Goal: Transaction & Acquisition: Purchase product/service

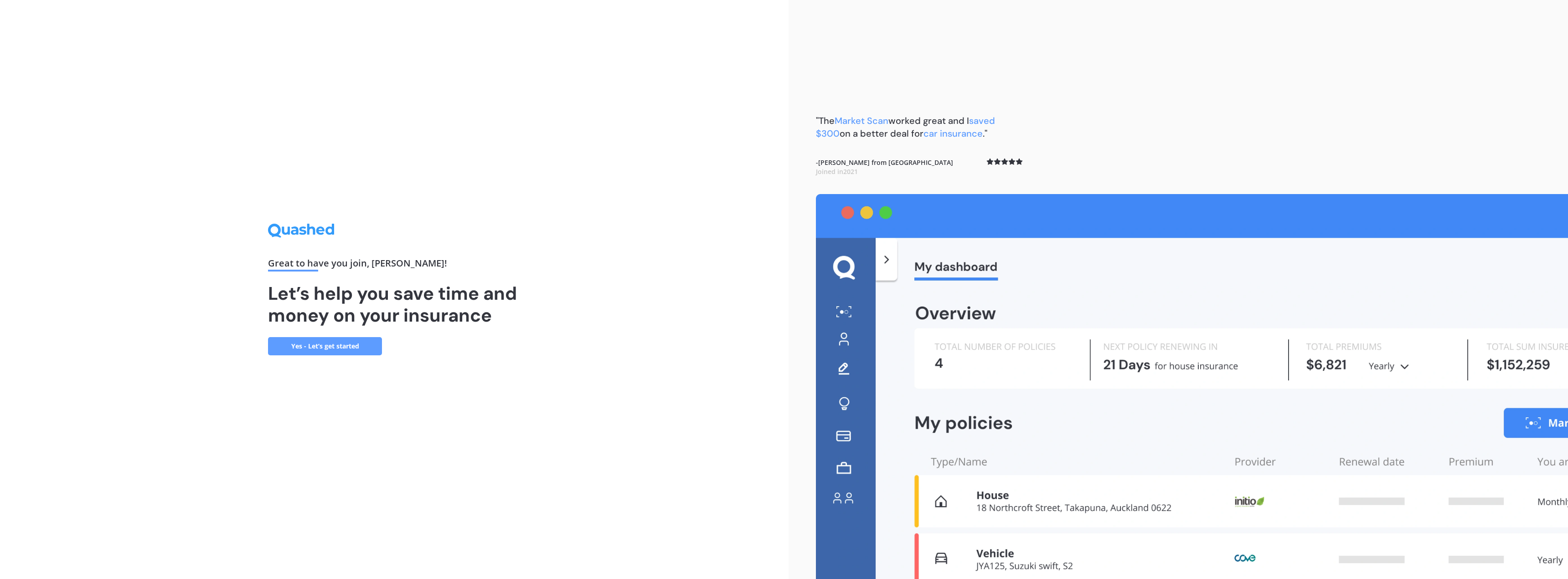
click at [318, 343] on link "Yes - Let’s get started" at bounding box center [325, 346] width 114 height 18
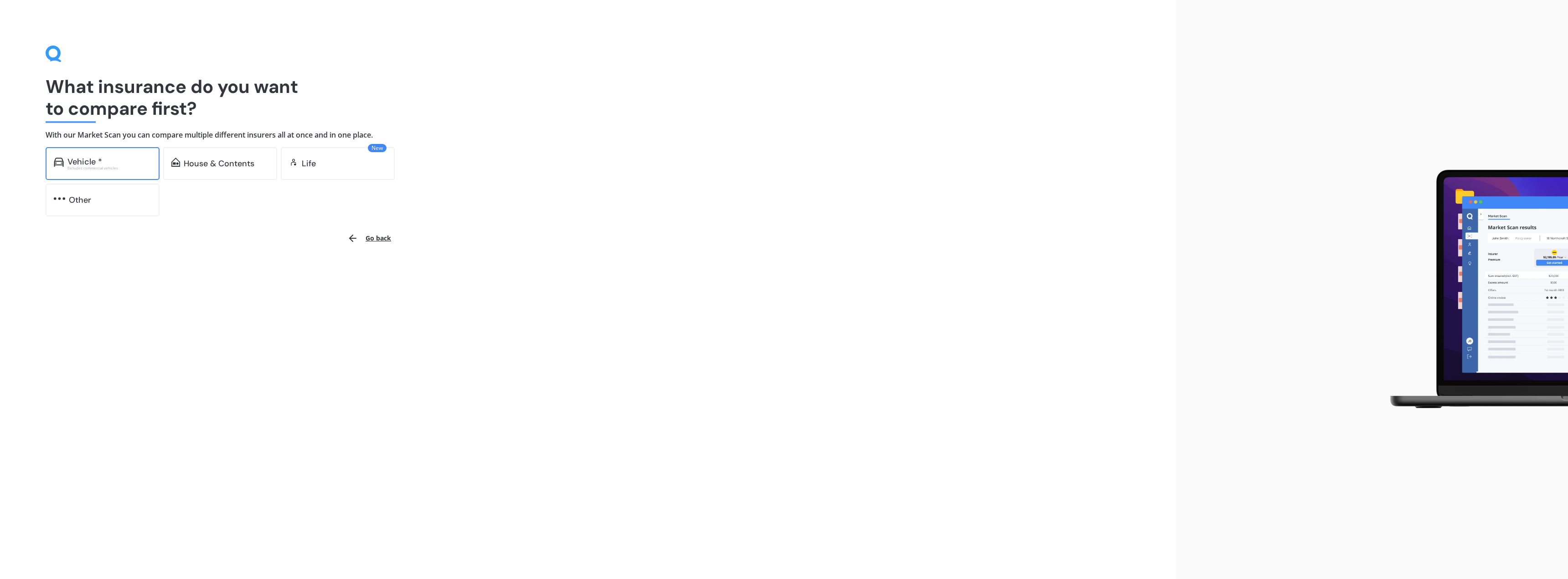
click at [124, 170] on div "Vehicle * Excludes commercial vehicles" at bounding box center [102, 163] width 114 height 33
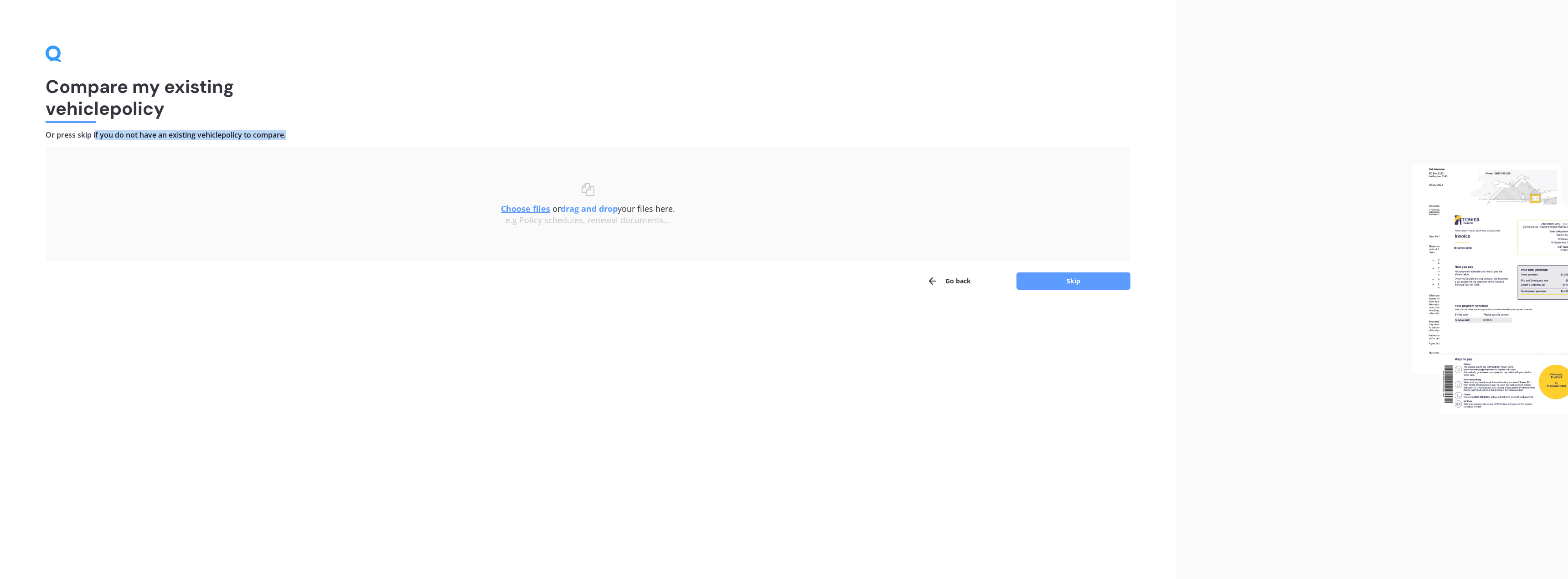
drag, startPoint x: 95, startPoint y: 133, endPoint x: 217, endPoint y: 144, distance: 122.5
click at [217, 144] on div "Compare my existing vehicle policy Or press skip if you do not have an existing…" at bounding box center [588, 167] width 1085 height 244
click at [225, 144] on div "Compare my existing vehicle policy Or press skip if you do not have an existing…" at bounding box center [588, 167] width 1085 height 244
click at [782, 277] on button "Skip" at bounding box center [1073, 281] width 114 height 17
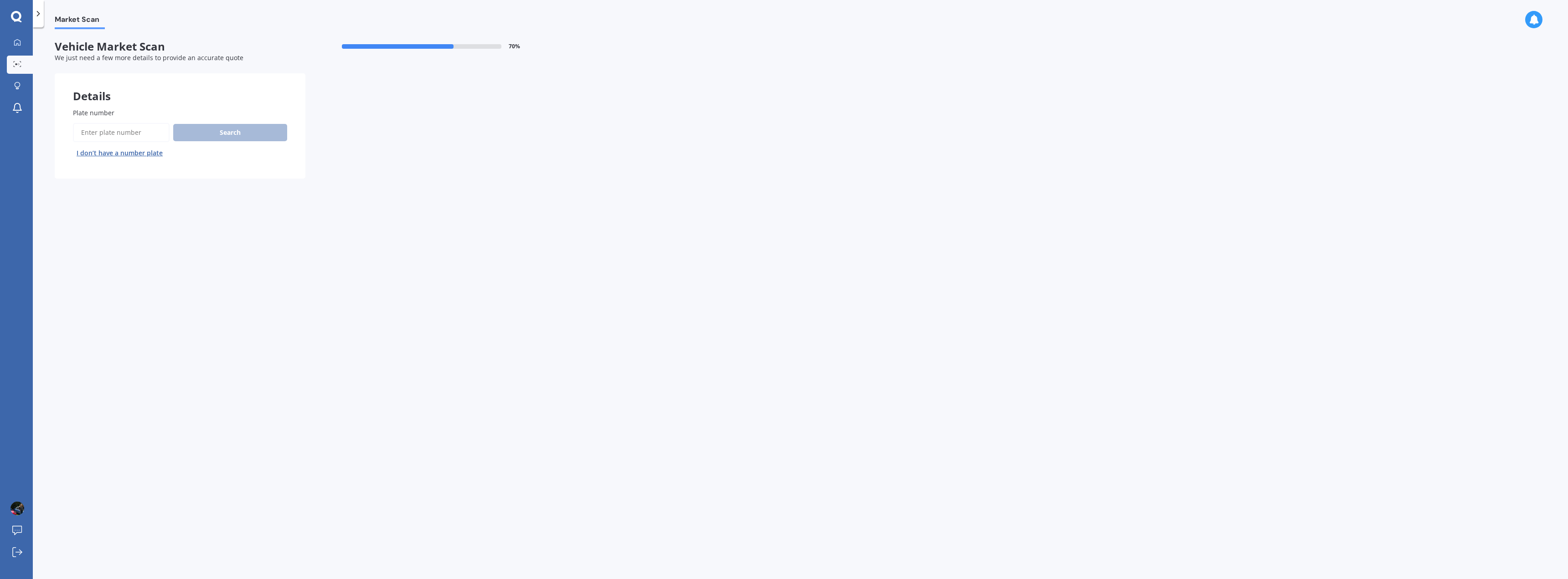
click at [109, 134] on input "Plate number" at bounding box center [121, 132] width 97 height 19
type input "nnw216"
click at [231, 129] on button "Search" at bounding box center [230, 132] width 114 height 17
select select "HONDA"
select select "ODYSSEY"
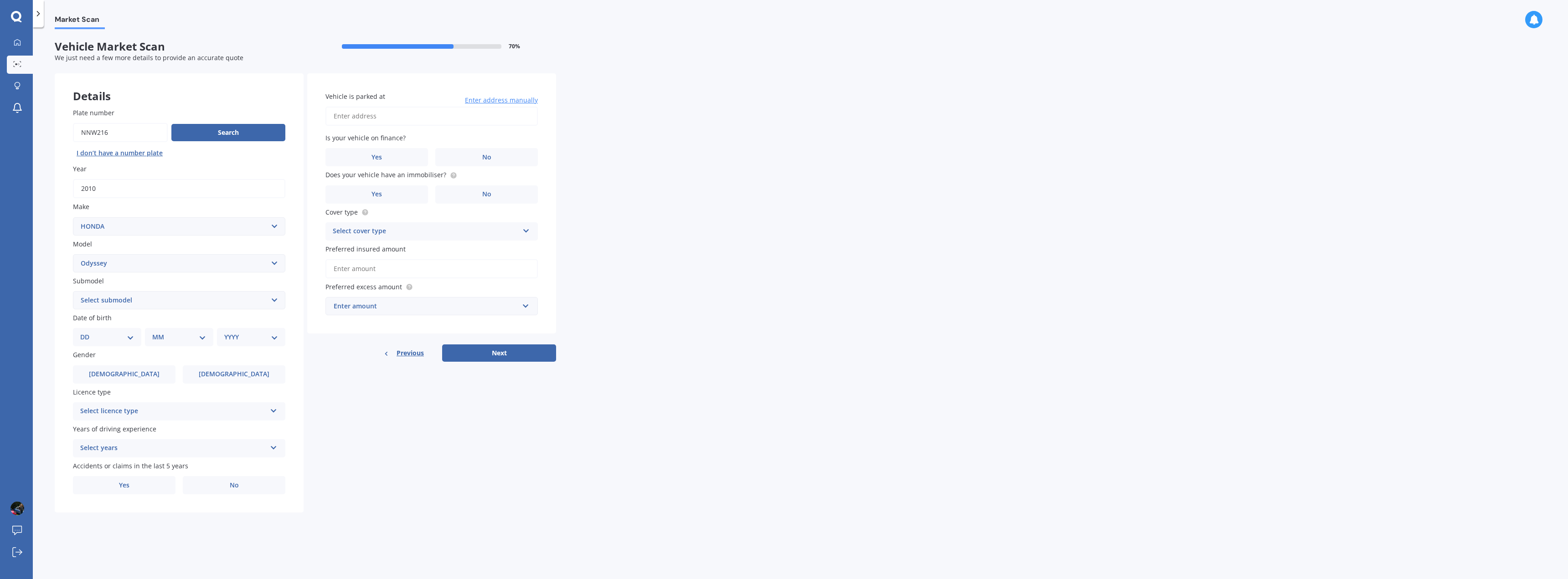
click at [121, 296] on select "Select submodel (all other) 2.2 litre 2.3 litre 2.4 litre L S V6 3.0 litre" at bounding box center [179, 300] width 212 height 18
select select "2.4 LITRE"
click at [73, 291] on select "Select submodel (all other) 2.2 litre 2.3 litre 2.4 litre L S V6 3.0 litre" at bounding box center [179, 300] width 212 height 18
click at [107, 337] on select "DD 01 02 03 04 05 06 07 08 09 10 11 12 13 14 15 16 17 18 19 20 21 22 23 24 25 2…" at bounding box center [107, 337] width 54 height 10
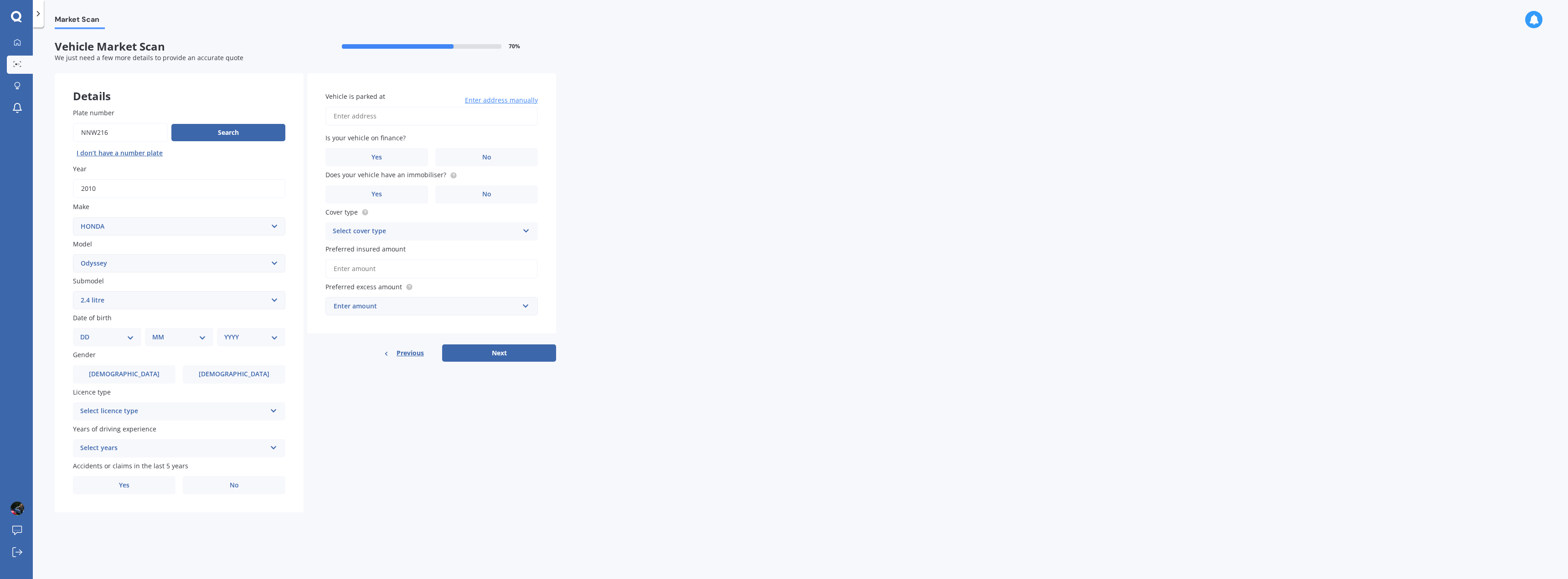
click at [113, 341] on select "DD 01 02 03 04 05 06 07 08 09 10 11 12 13 14 15 16 17 18 19 20 21 22 23 24 25 2…" at bounding box center [107, 337] width 54 height 10
select select "29"
click at [88, 332] on select "DD 01 02 03 04 05 06 07 08 09 10 11 12 13 14 15 16 17 18 19 20 21 22 23 24 25 2…" at bounding box center [107, 337] width 54 height 10
click at [154, 341] on div "MM 01 02 03 04 05 06 07 08 09 10 11 12" at bounding box center [181, 337] width 65 height 18
click at [184, 337] on select "MM 01 02 03 04 05 06 07 08 09 10 11 12" at bounding box center [181, 337] width 50 height 10
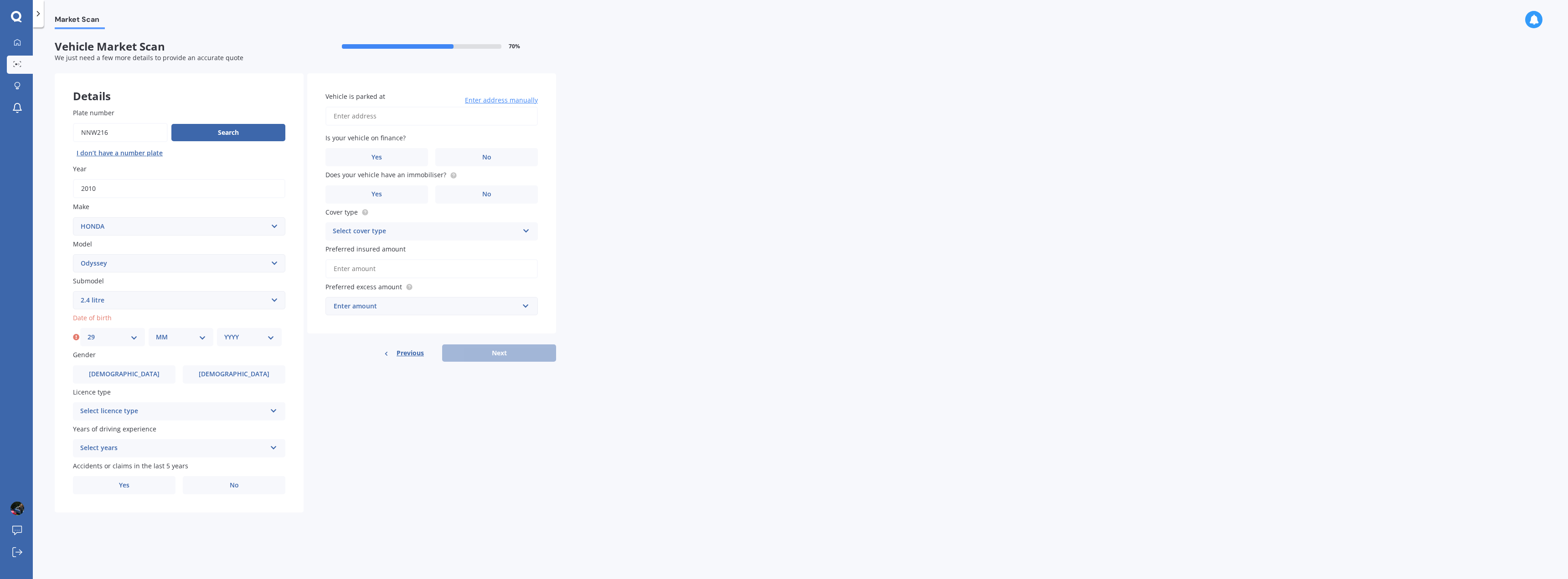
select select "12"
click at [156, 332] on select "MM 01 02 03 04 05 06 07 08 09 10 11 12" at bounding box center [181, 337] width 50 height 10
click at [249, 336] on select "YYYY 2025 2024 2023 2022 2021 2020 2019 2018 2017 2016 2015 2014 2013 2012 2011…" at bounding box center [249, 337] width 50 height 10
select select "1994"
click at [224, 332] on select "YYYY 2025 2024 2023 2022 2021 2020 2019 2018 2017 2016 2015 2014 2013 2012 2011…" at bounding box center [249, 337] width 50 height 10
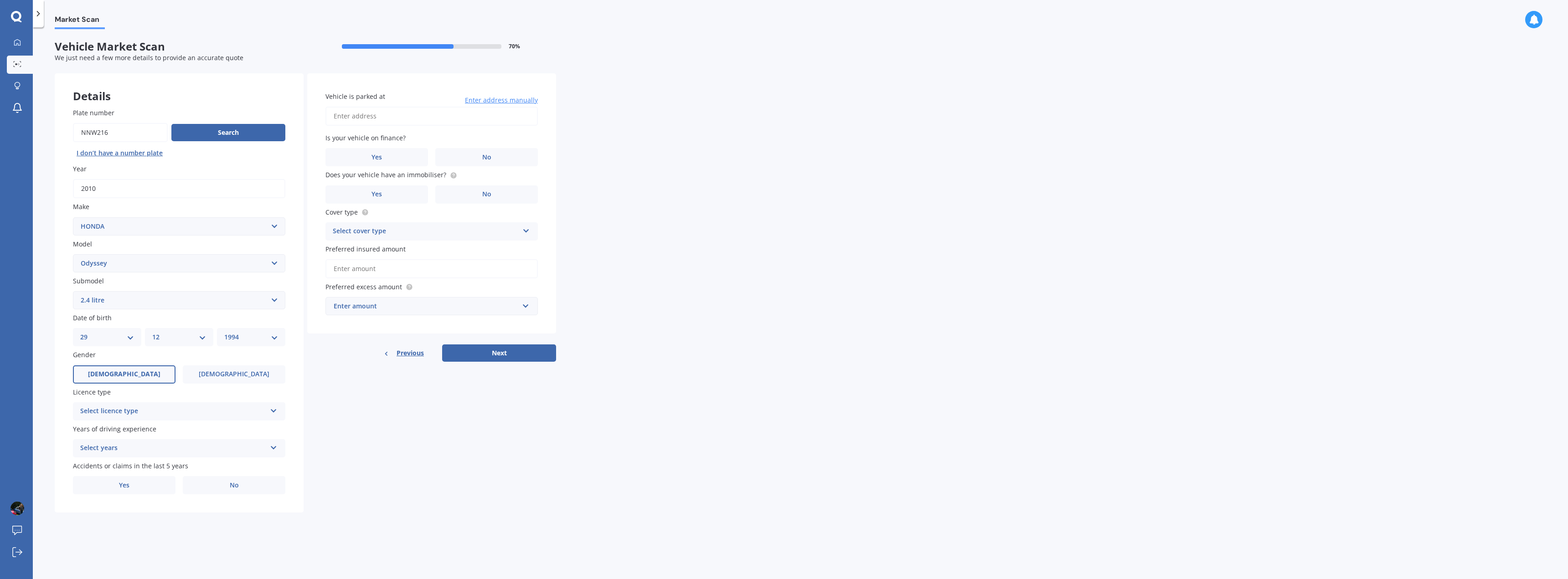
click at [134, 370] on label "[DEMOGRAPHIC_DATA]" at bounding box center [125, 375] width 103 height 18
click at [0, 0] on input "[DEMOGRAPHIC_DATA]" at bounding box center [0, 0] width 0 height 0
click at [178, 412] on div "Select licence type" at bounding box center [173, 411] width 186 height 11
click at [147, 426] on div "NZ Full" at bounding box center [179, 429] width 212 height 16
click at [148, 447] on div "Select years" at bounding box center [173, 448] width 186 height 11
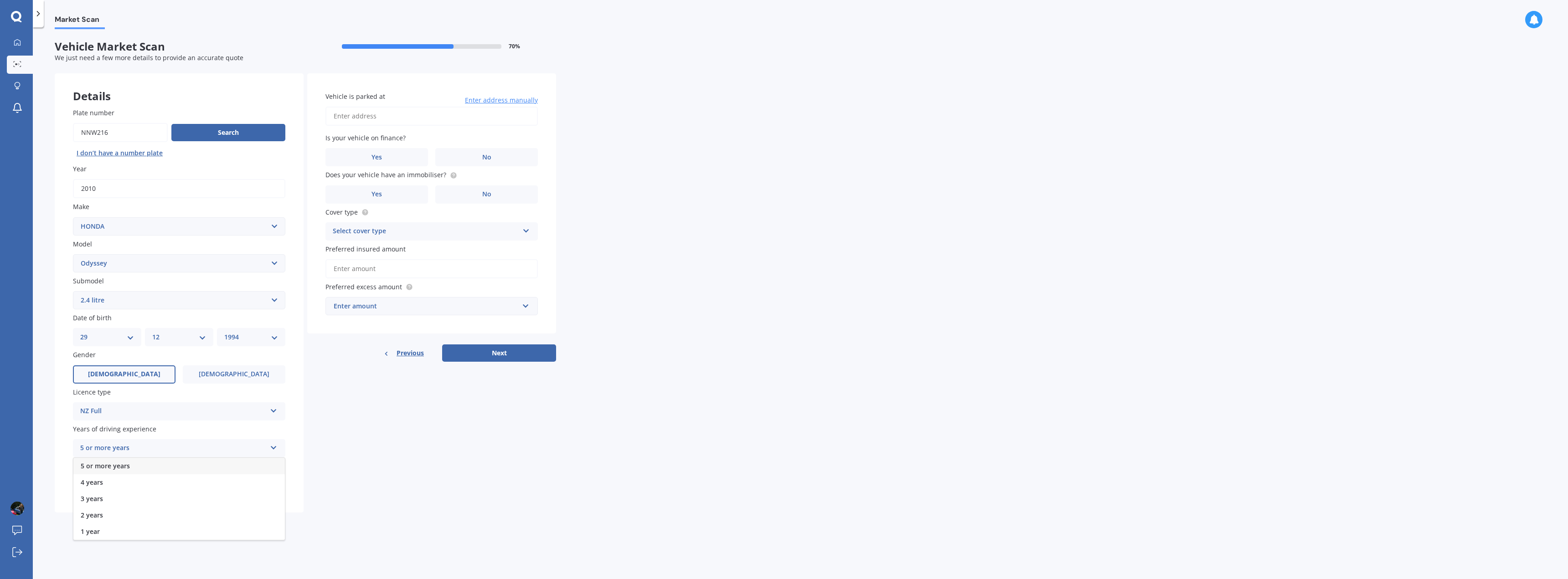
click at [103, 466] on span "5 or more years" at bounding box center [105, 465] width 49 height 9
click at [231, 491] on label "No" at bounding box center [234, 485] width 103 height 18
click at [0, 0] on input "No" at bounding box center [0, 0] width 0 height 0
click at [413, 121] on input "Vehicle is parked at" at bounding box center [432, 116] width 212 height 19
click at [447, 121] on input "[STREET_ADDRESS]" at bounding box center [432, 116] width 212 height 19
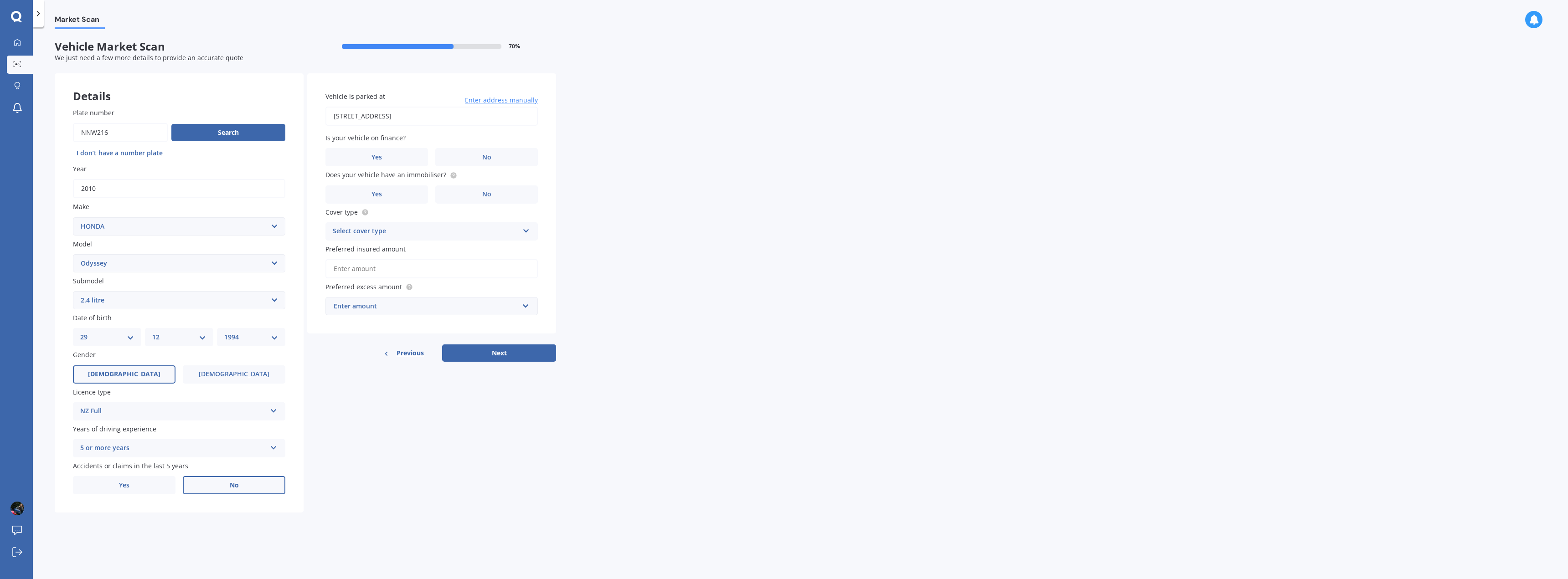
drag, startPoint x: 438, startPoint y: 119, endPoint x: 274, endPoint y: 122, distance: 164.0
click at [276, 122] on div "Details Plate number Search I don’t have a number plate Year [DATE] Make Select…" at bounding box center [305, 292] width 502 height 439
type input "[STREET_ADDRESS]"
click at [461, 159] on label "No" at bounding box center [486, 157] width 103 height 18
click at [0, 0] on input "No" at bounding box center [0, 0] width 0 height 0
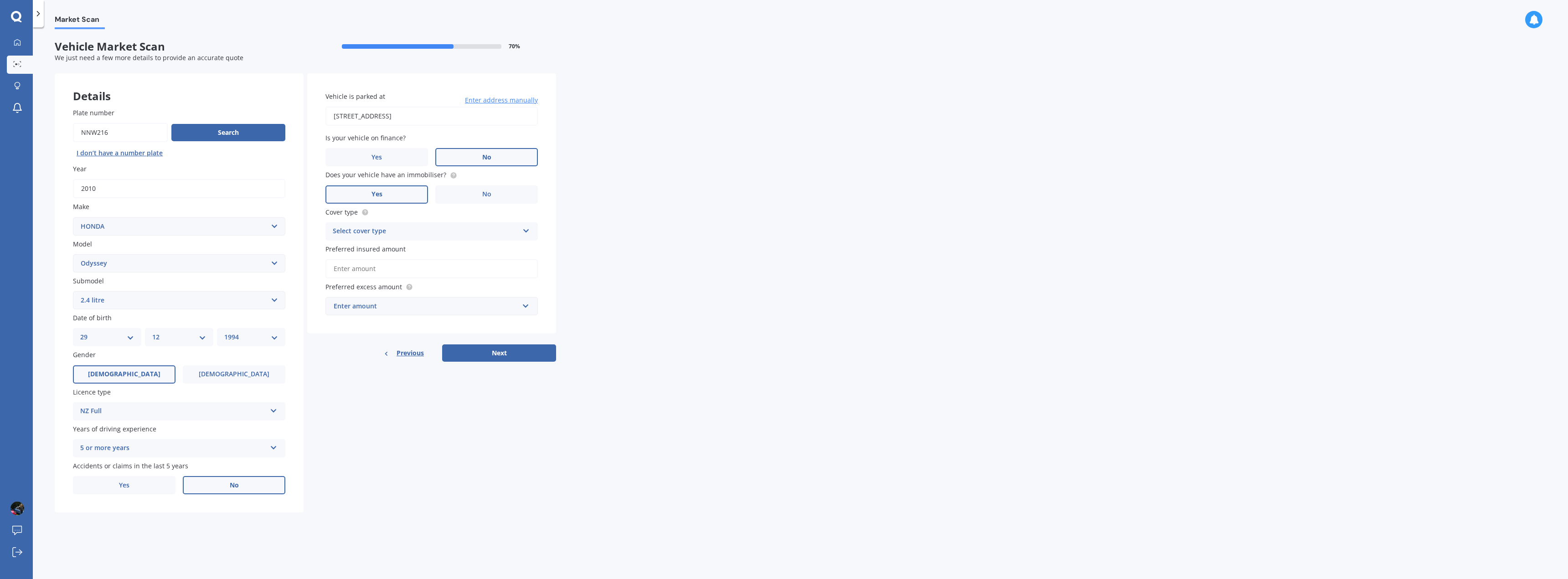
click at [385, 190] on label "Yes" at bounding box center [377, 194] width 103 height 18
click at [0, 0] on input "Yes" at bounding box center [0, 0] width 0 height 0
click at [528, 231] on icon at bounding box center [526, 229] width 8 height 7
click at [458, 255] on div "Comprehensive" at bounding box center [431, 249] width 212 height 16
click at [433, 270] on input "Preferred insured amount" at bounding box center [432, 268] width 212 height 19
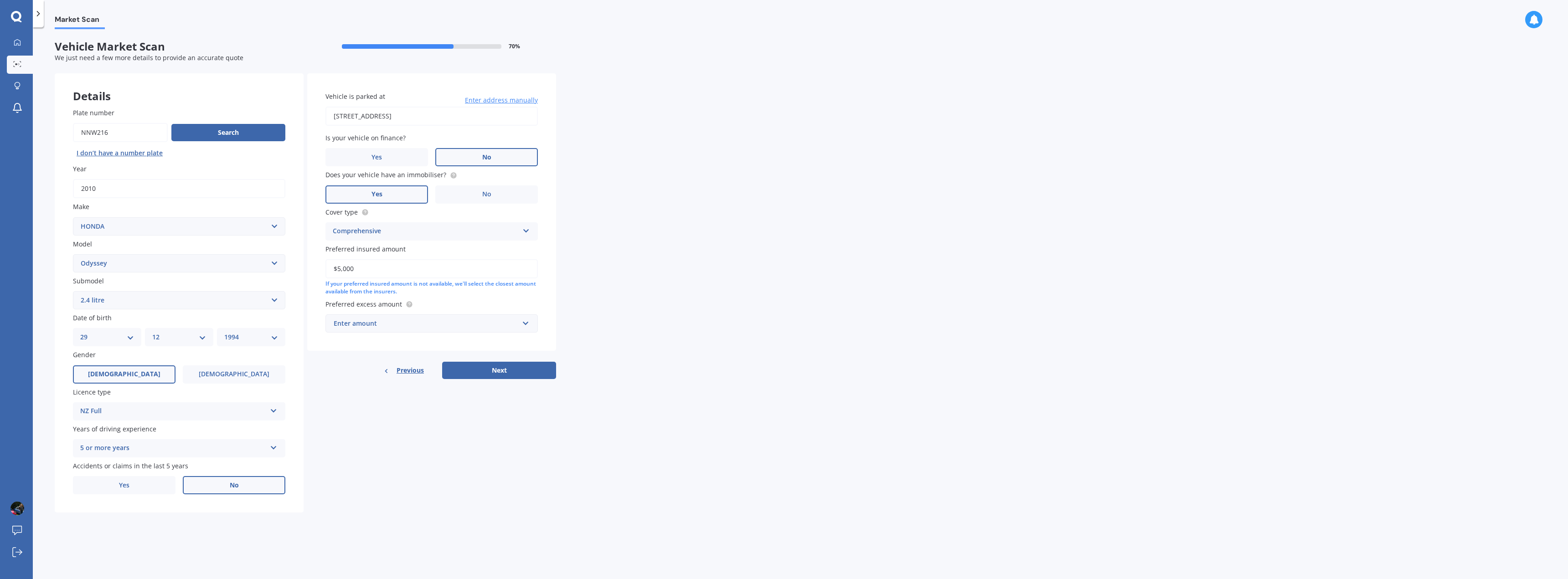
type input "$5,000"
drag, startPoint x: 623, startPoint y: 227, endPoint x: 608, endPoint y: 229, distance: 15.1
click at [624, 227] on div "Market Scan Vehicle Market Scan 70 % We just need a few more details to provide…" at bounding box center [800, 304] width 1535 height 551
click at [463, 322] on div "Enter amount" at bounding box center [426, 323] width 185 height 10
click at [434, 372] on div "$500" at bounding box center [431, 374] width 212 height 17
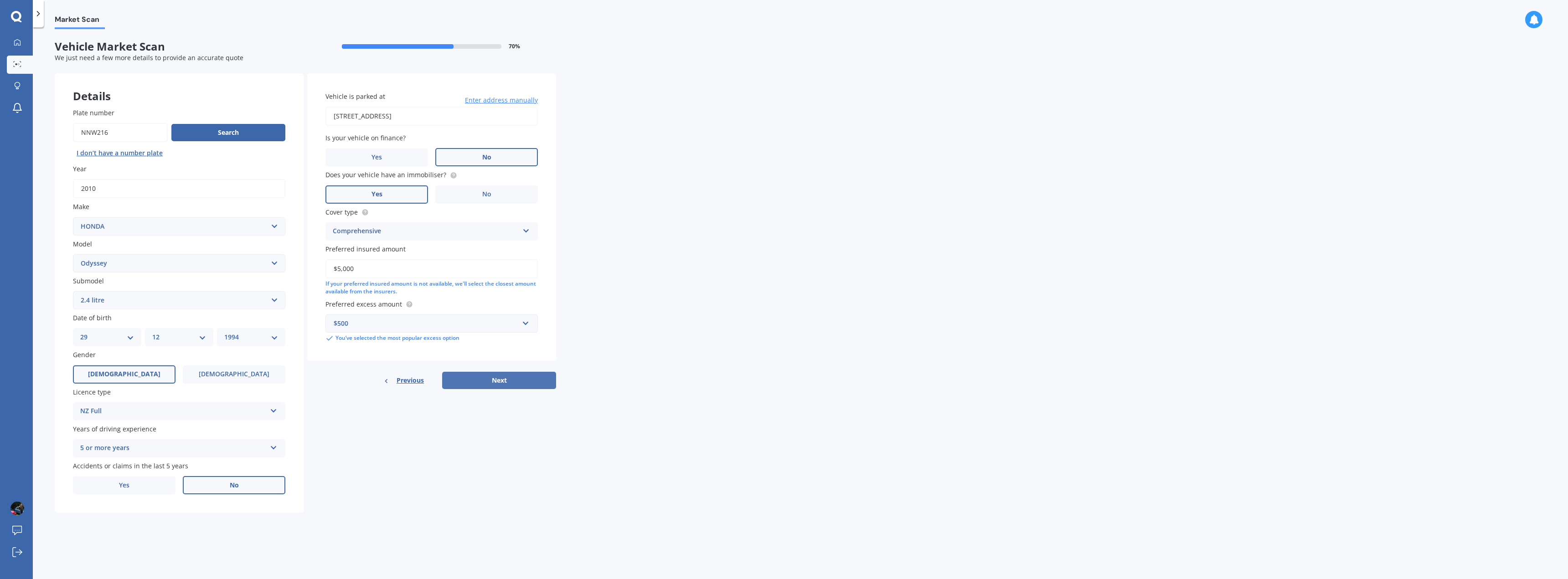
click at [504, 376] on button "Next" at bounding box center [499, 380] width 114 height 17
select select "29"
select select "12"
select select "1994"
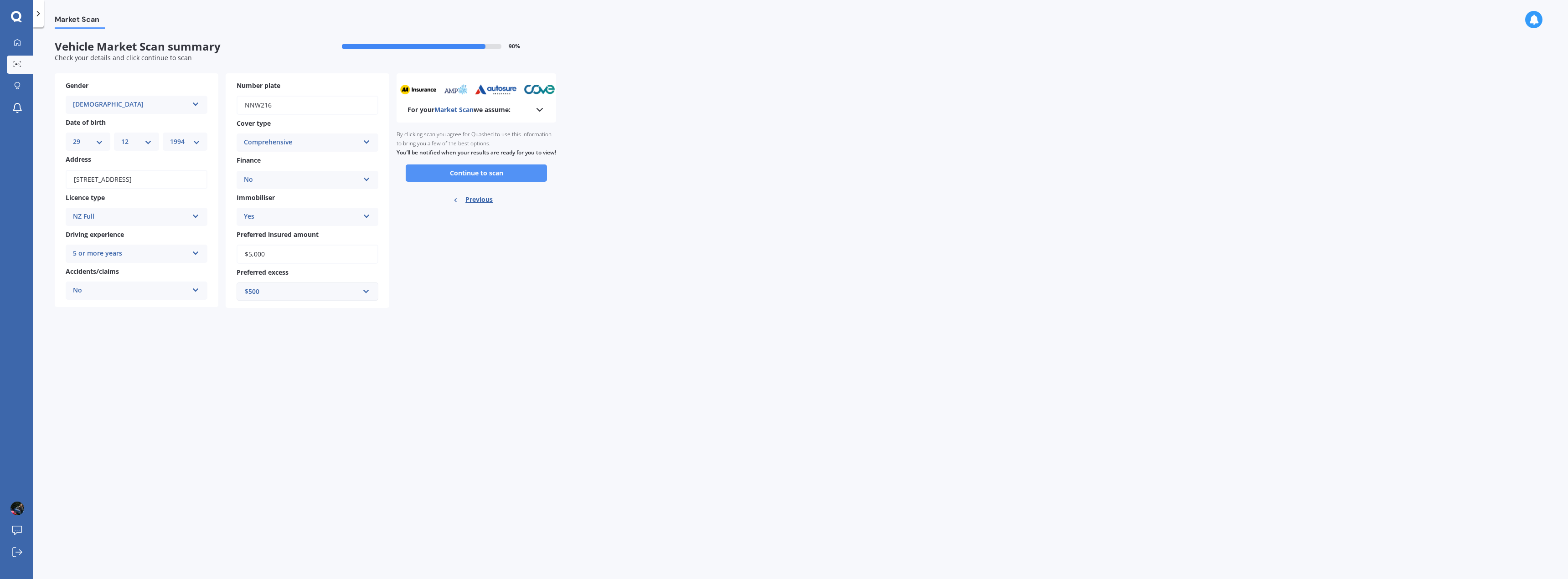
click at [484, 181] on button "Continue to scan" at bounding box center [476, 173] width 141 height 17
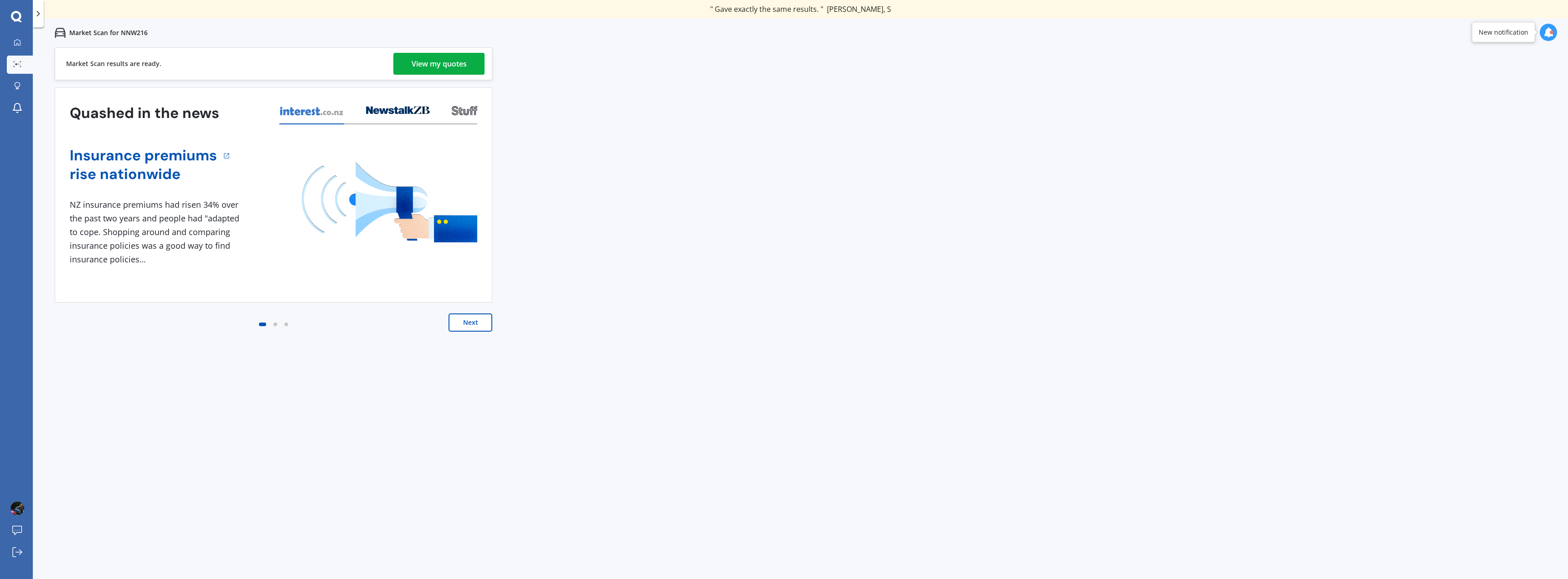
click at [438, 62] on div "View my quotes" at bounding box center [439, 63] width 55 height 22
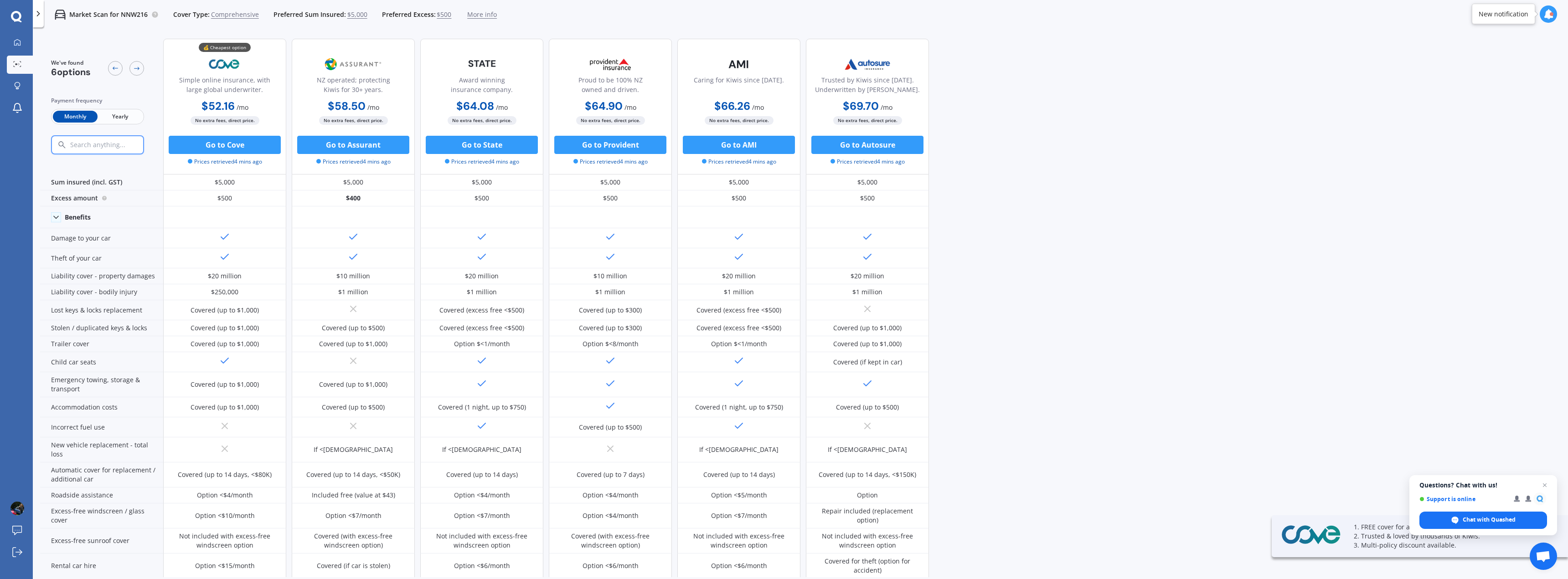
click at [115, 113] on span "Yearly" at bounding box center [120, 117] width 45 height 12
click at [138, 70] on icon at bounding box center [136, 68] width 7 height 7
click at [117, 67] on icon at bounding box center [115, 68] width 7 height 7
click at [351, 16] on span "$5,000" at bounding box center [357, 14] width 20 height 9
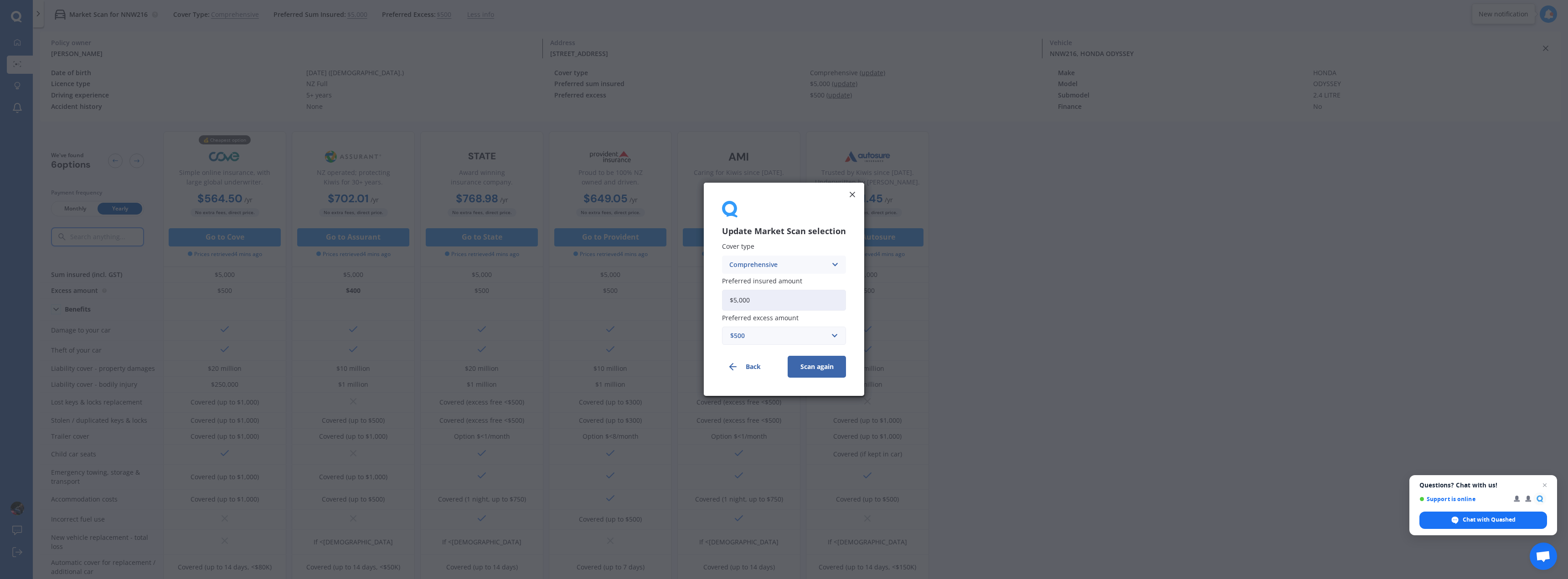
drag, startPoint x: 770, startPoint y: 306, endPoint x: 680, endPoint y: 315, distance: 90.4
click at [682, 311] on div "Update Market Scan selection Cover type Comprehensive Comprehensive Third Party…" at bounding box center [784, 289] width 1568 height 579
type input "$4,000"
click at [782, 360] on button "Scan again" at bounding box center [817, 367] width 59 height 22
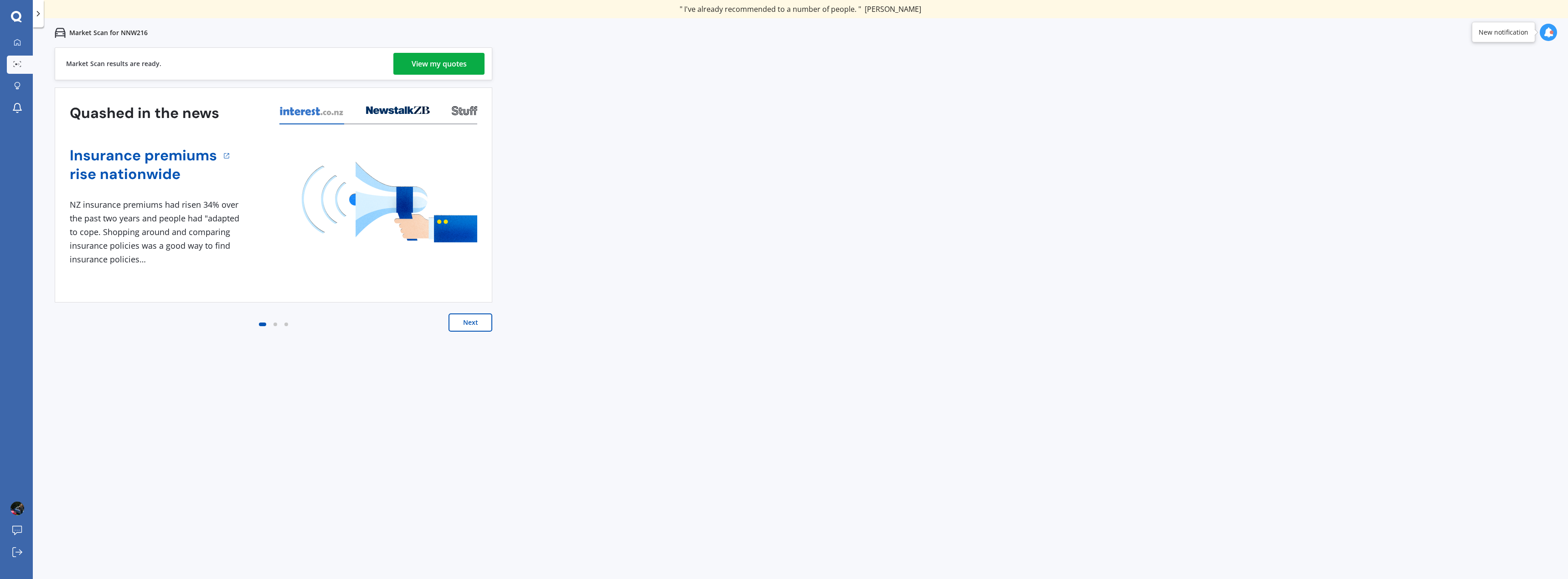
click at [416, 65] on div "View my quotes" at bounding box center [439, 63] width 55 height 22
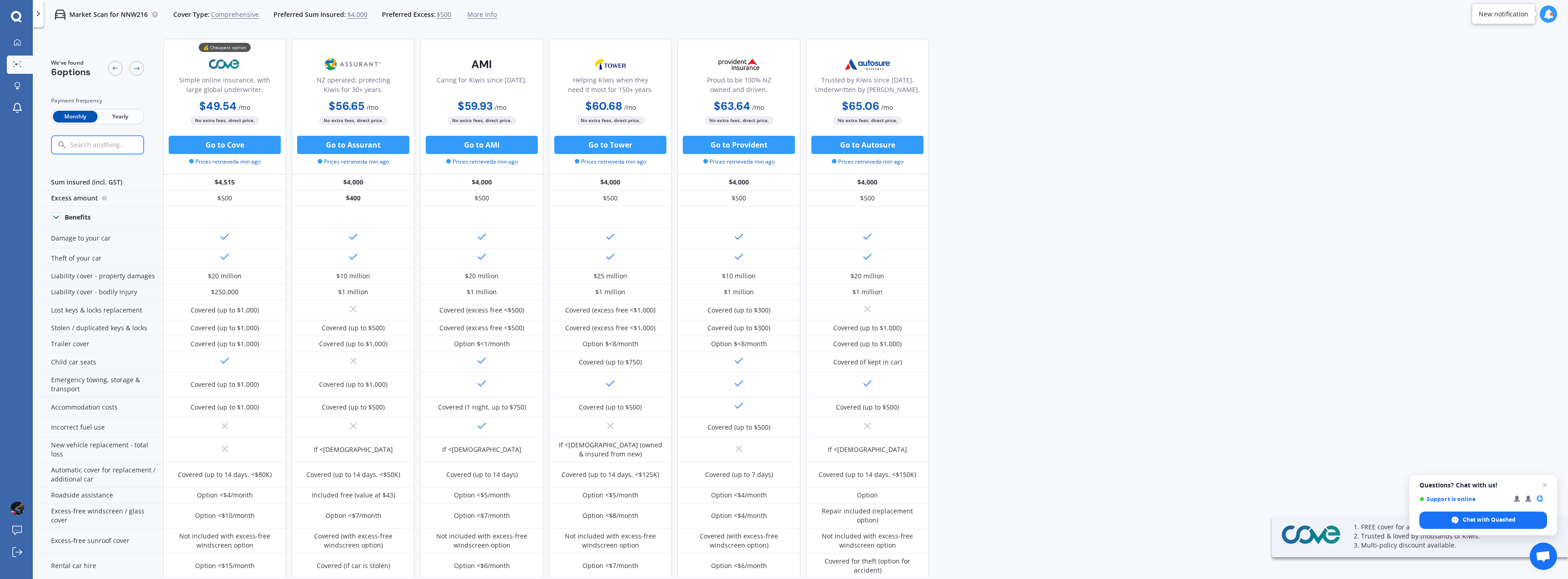
click at [113, 114] on span "Yearly" at bounding box center [120, 117] width 45 height 12
